Goal: Transaction & Acquisition: Purchase product/service

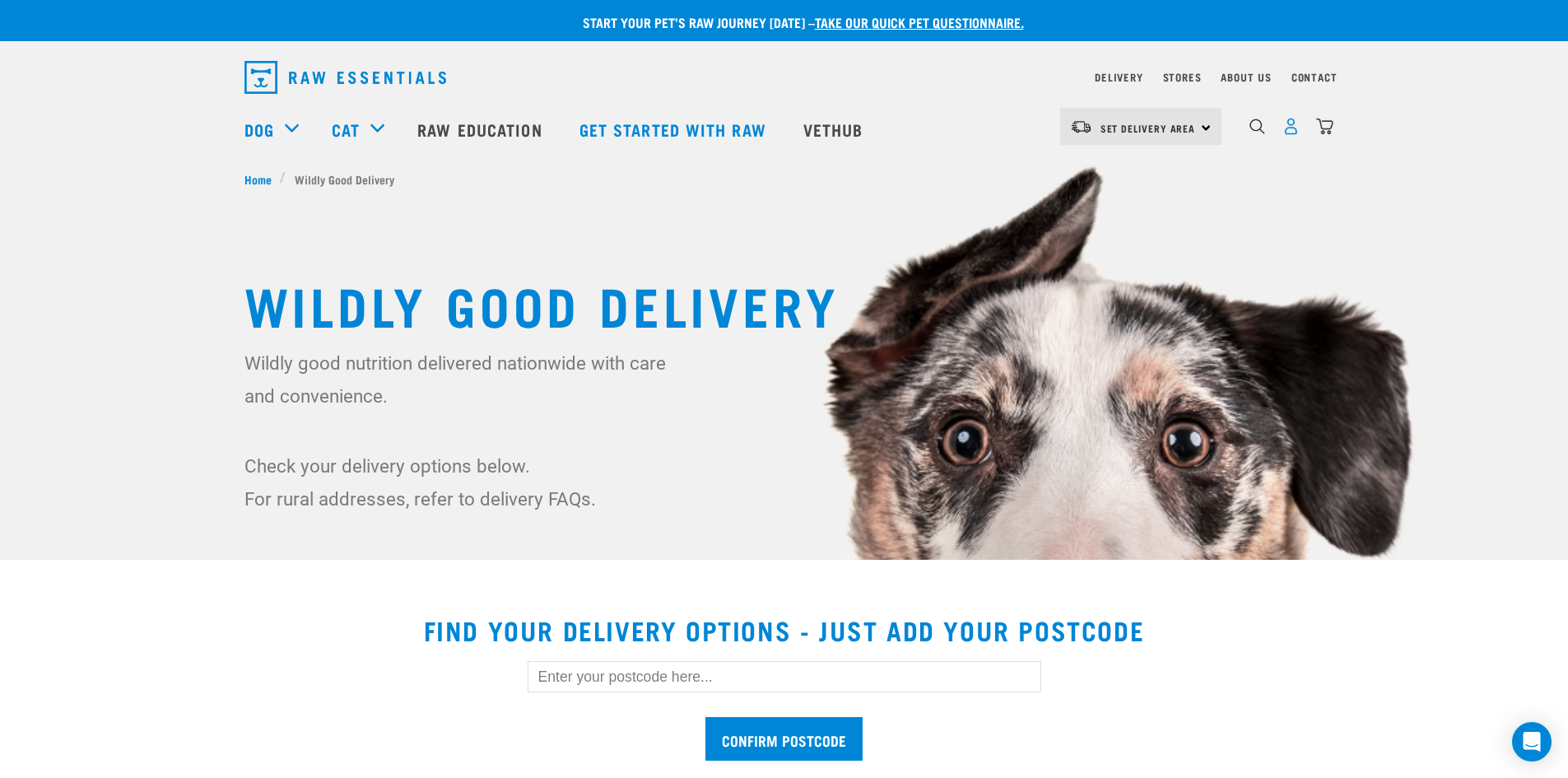
click at [1289, 132] on img "dropdown navigation" at bounding box center [1291, 127] width 17 height 17
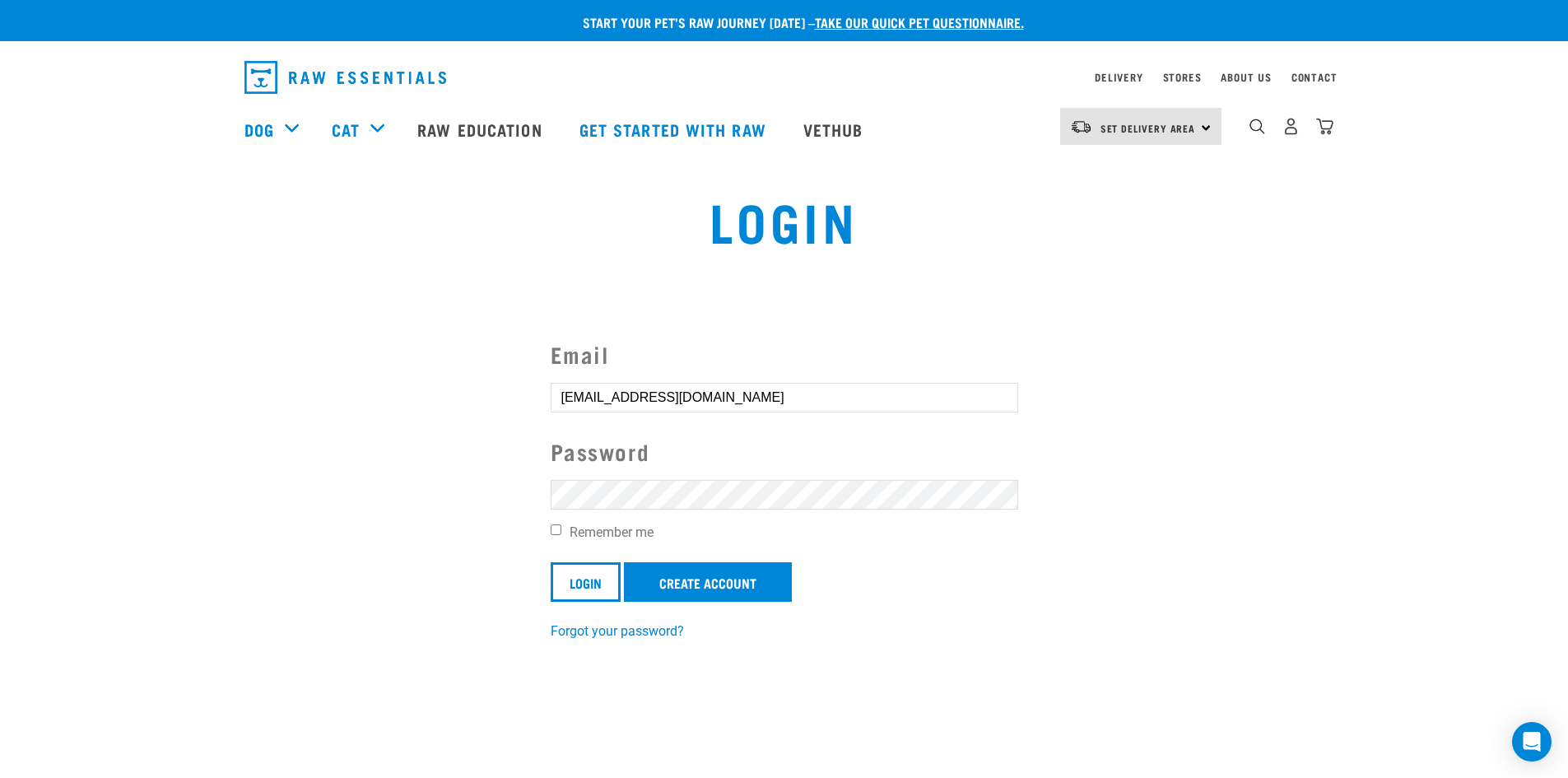
click at [550, 530] on input "Remember me" at bounding box center [555, 530] width 11 height 11
checkbox input "true"
click at [573, 571] on input "Login" at bounding box center [585, 581] width 70 height 39
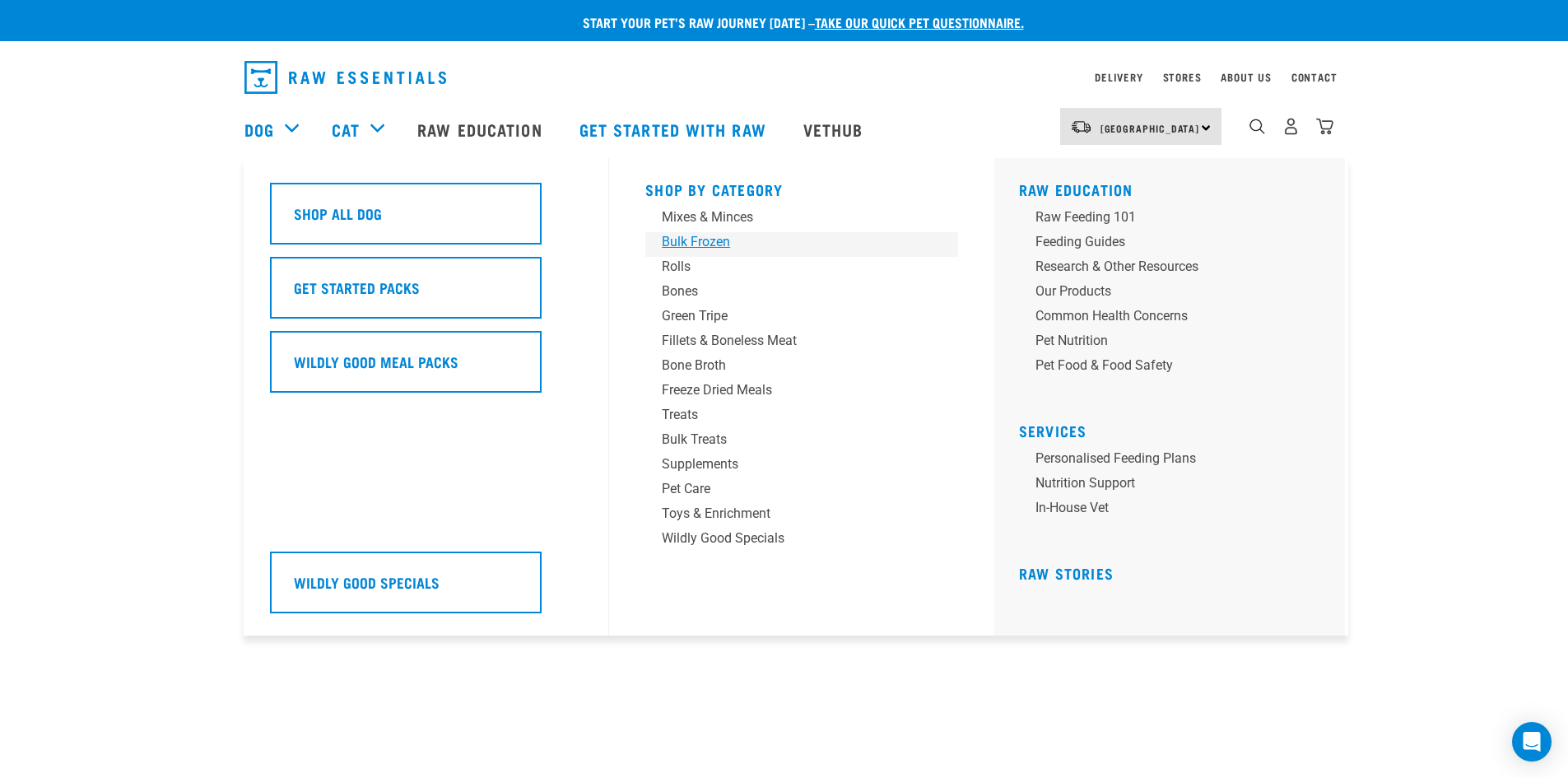
click at [688, 245] on div "Bulk Frozen" at bounding box center [790, 242] width 257 height 20
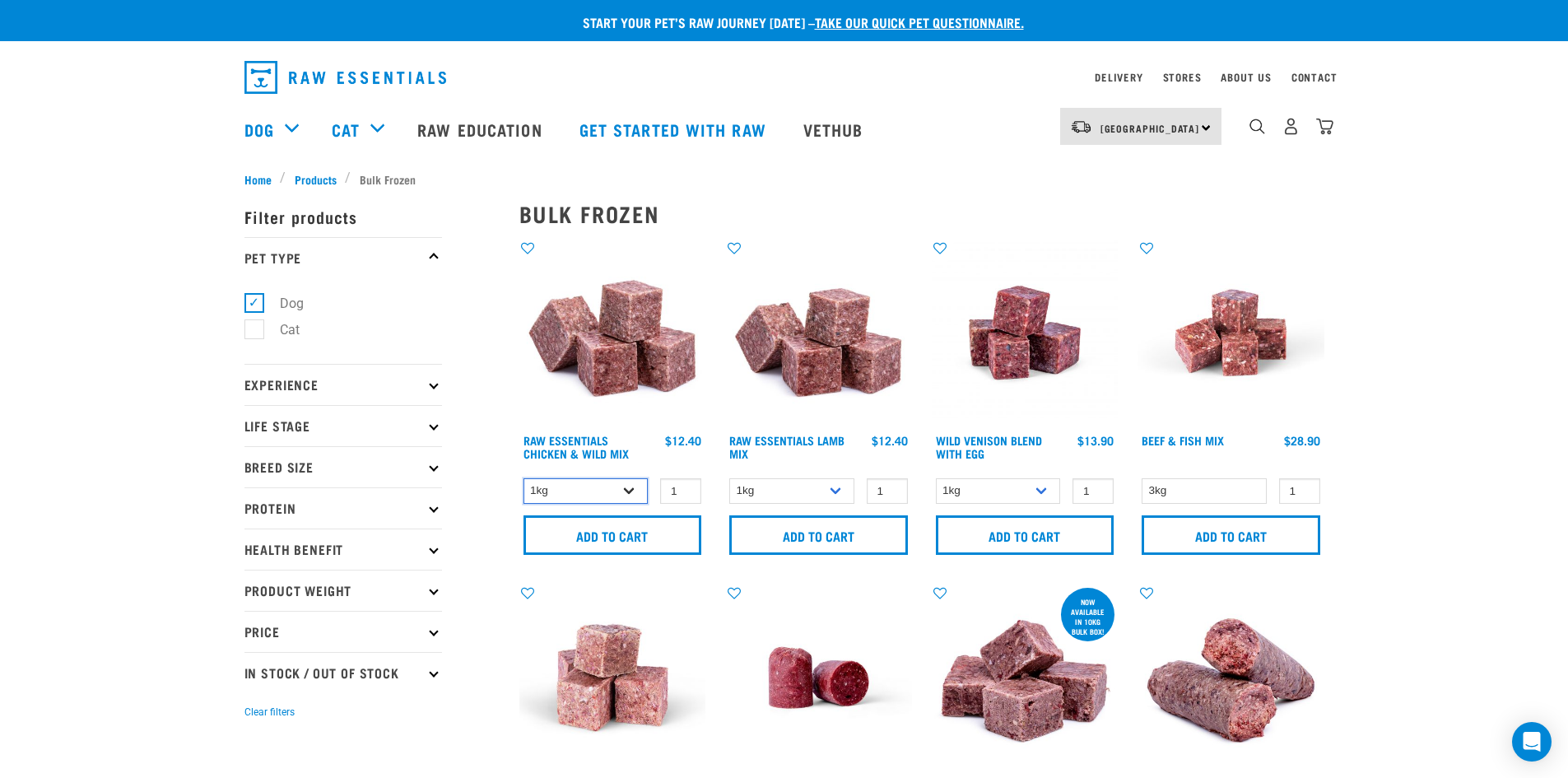
click at [629, 491] on select "1kg 3kg Bulk (10kg)" at bounding box center [586, 491] width 125 height 26
select select "731"
click at [524, 479] on select "1kg 3kg Bulk (10kg)" at bounding box center [586, 491] width 125 height 26
click at [619, 538] on input "Add to cart" at bounding box center [613, 534] width 178 height 39
click at [1324, 128] on img "dropdown navigation" at bounding box center [1324, 127] width 17 height 17
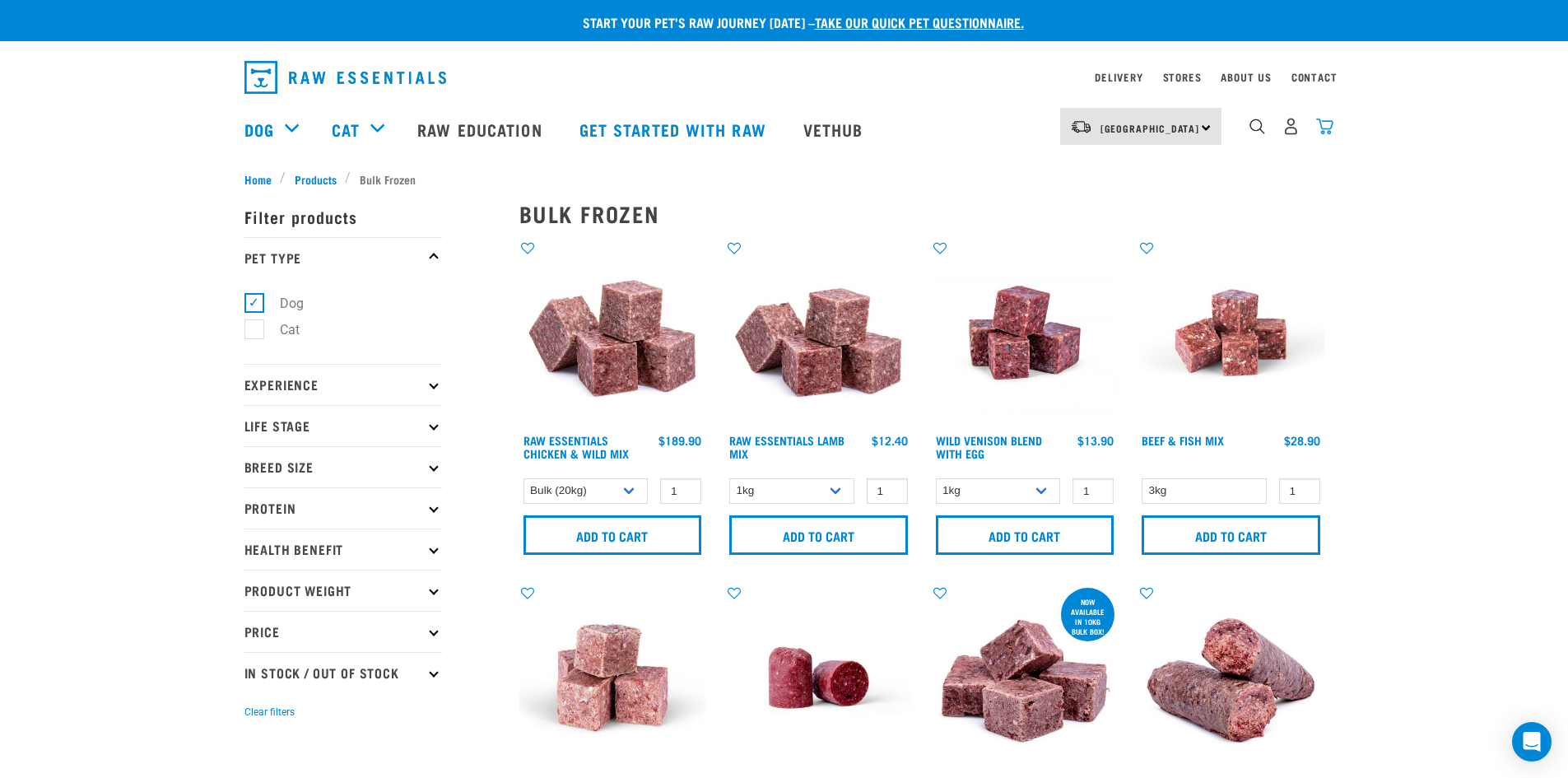
click at [1320, 132] on img "dropdown navigation" at bounding box center [1324, 127] width 17 height 17
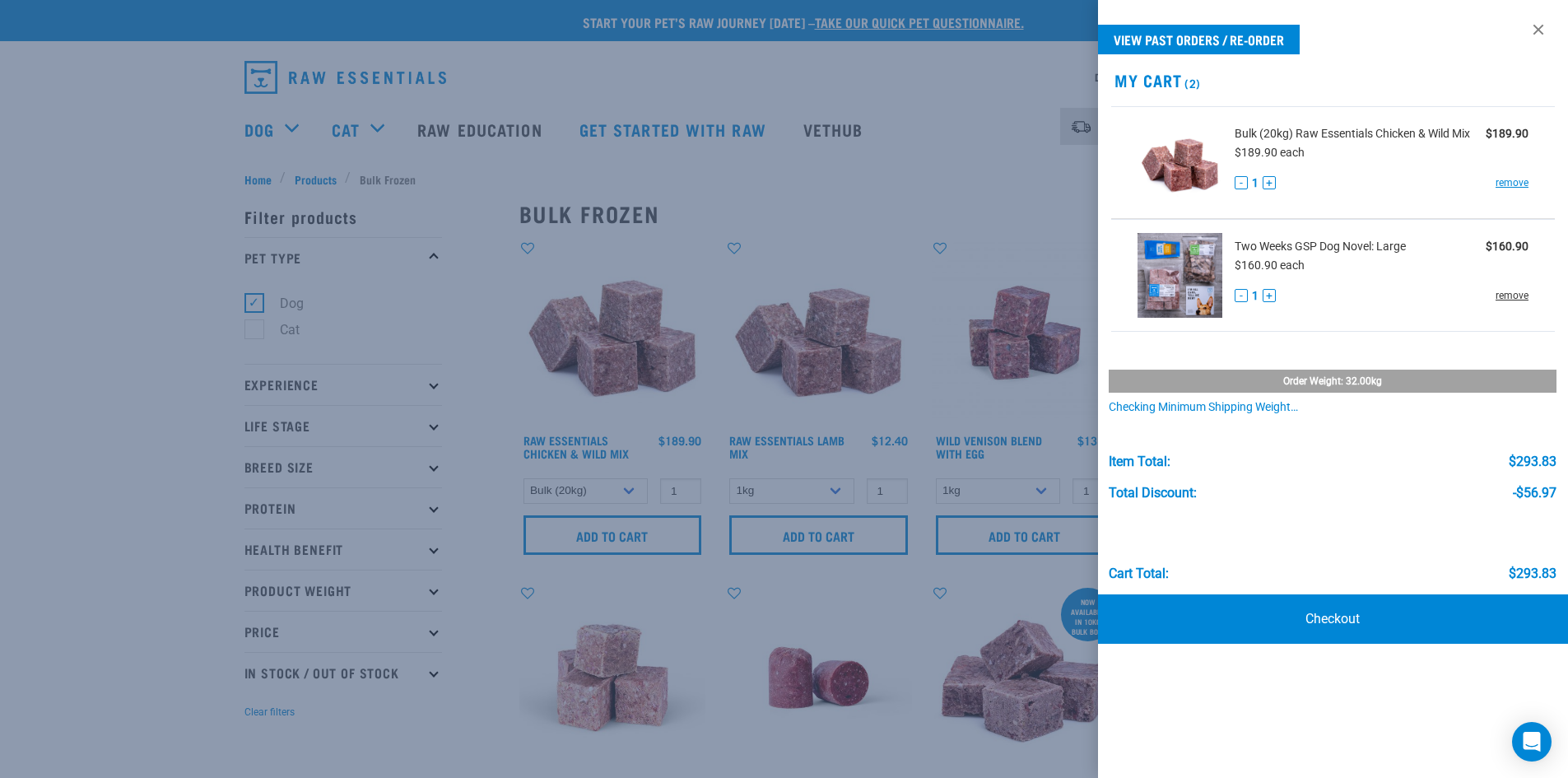
click at [1509, 296] on link "remove" at bounding box center [1511, 295] width 33 height 14
